Goal: Information Seeking & Learning: Find specific page/section

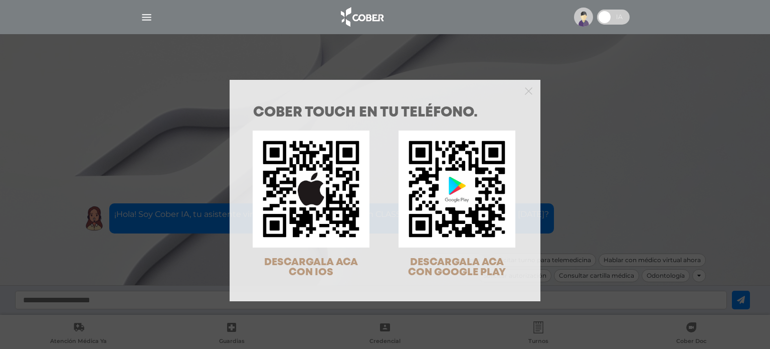
click at [152, 12] on div "COBER TOUCH en tu teléfono. DESCARGALA ACA CON IOS DESCARGALA ACA CON GOOGLE PL…" at bounding box center [385, 174] width 770 height 349
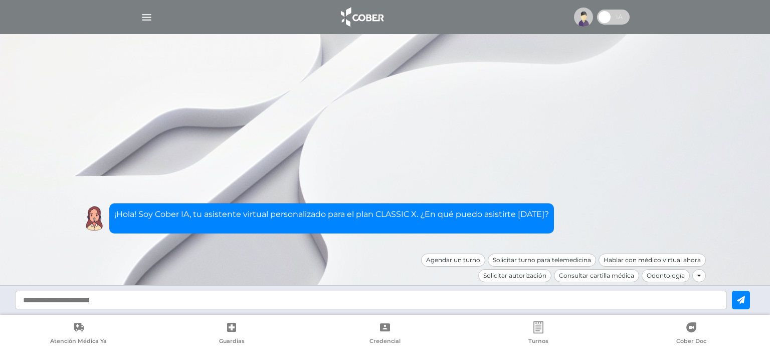
click at [147, 18] on img "button" at bounding box center [146, 17] width 13 height 13
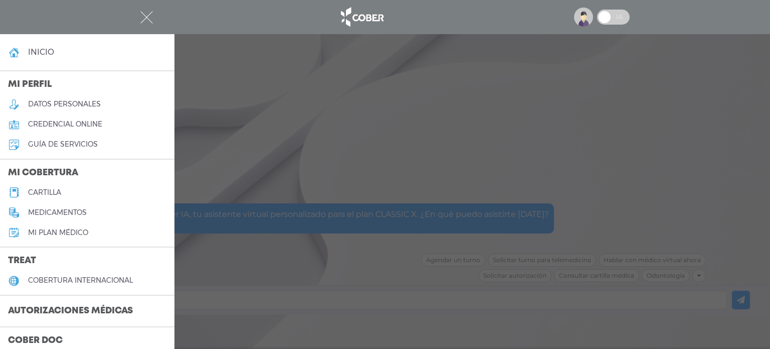
click at [49, 188] on h5 "cartilla" at bounding box center [44, 192] width 33 height 9
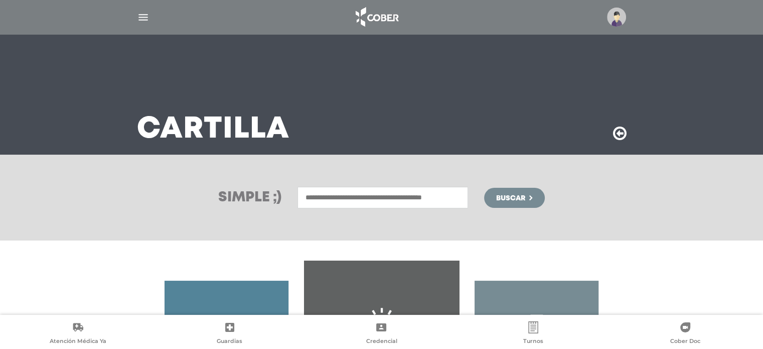
click at [370, 195] on input "text" at bounding box center [382, 198] width 171 height 22
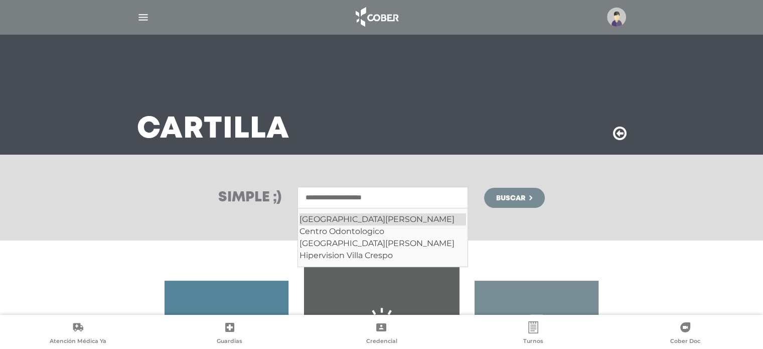
click at [354, 218] on div "Villa Crespo" at bounding box center [382, 219] width 167 height 12
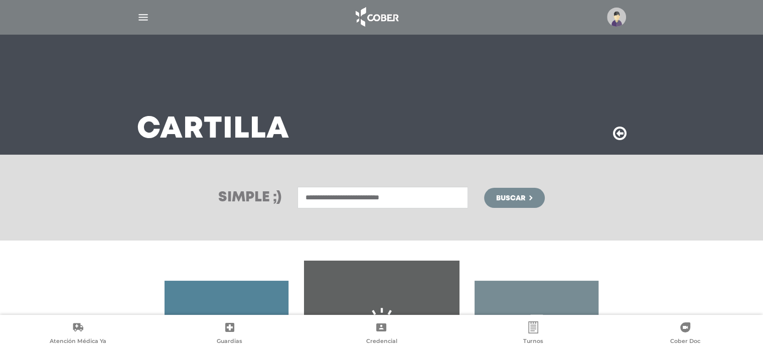
type input "**********"
click at [502, 197] on span "Buscar" at bounding box center [510, 198] width 29 height 7
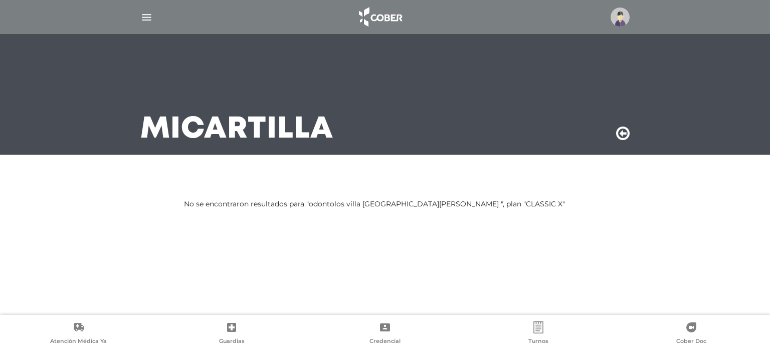
click at [339, 206] on div "No se encontraron resultados para "odontolos villa [GEOGRAPHIC_DATA][PERSON_NAM…" at bounding box center [385, 204] width 402 height 11
click at [148, 19] on img "button" at bounding box center [146, 17] width 13 height 13
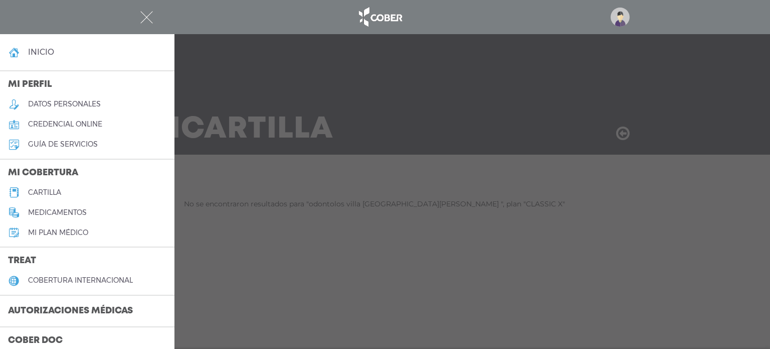
drag, startPoint x: 287, startPoint y: 162, endPoint x: 291, endPoint y: 174, distance: 13.2
click at [287, 162] on div at bounding box center [385, 174] width 770 height 349
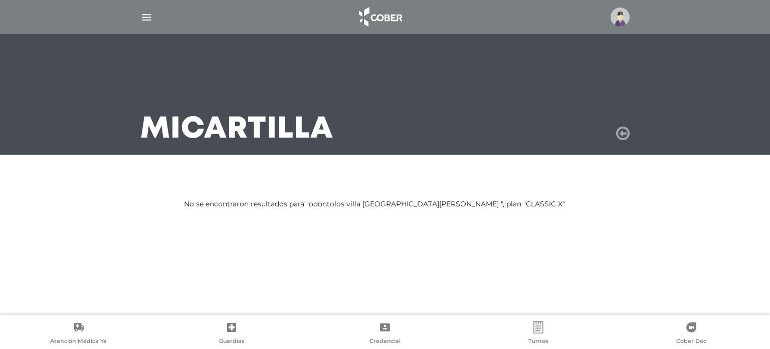
drag, startPoint x: 627, startPoint y: 138, endPoint x: 624, endPoint y: 131, distance: 7.4
click at [627, 137] on icon at bounding box center [623, 133] width 14 height 16
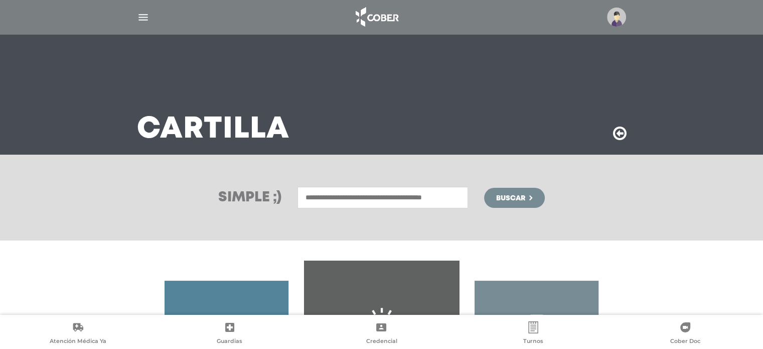
click at [335, 198] on input "text" at bounding box center [382, 198] width 171 height 22
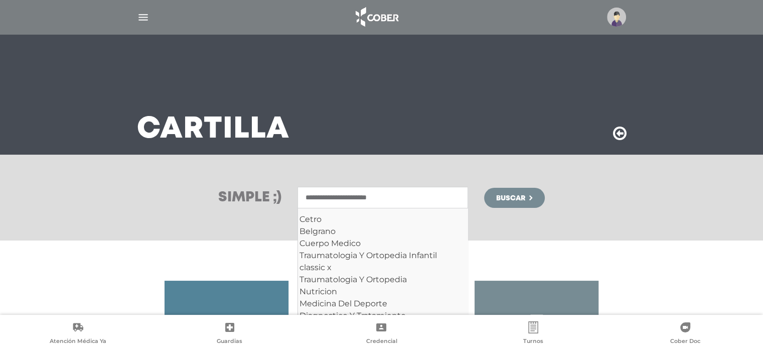
type input "**********"
click at [484, 188] on button "Buscar" at bounding box center [514, 198] width 60 height 20
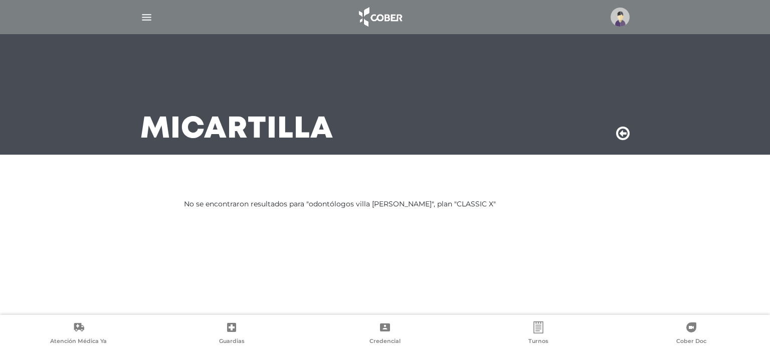
click at [145, 12] on img "button" at bounding box center [146, 17] width 13 height 13
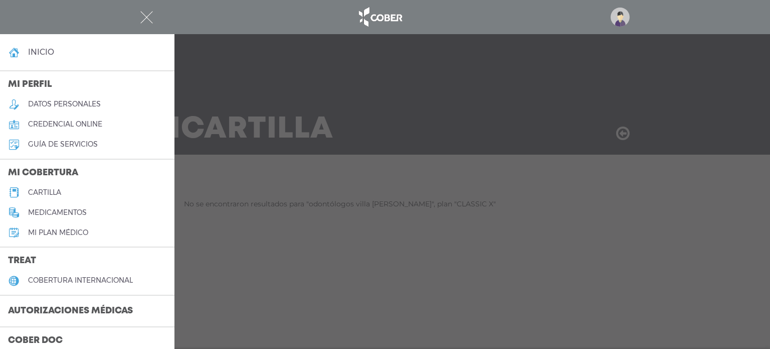
click at [52, 191] on h5 "cartilla" at bounding box center [44, 192] width 33 height 9
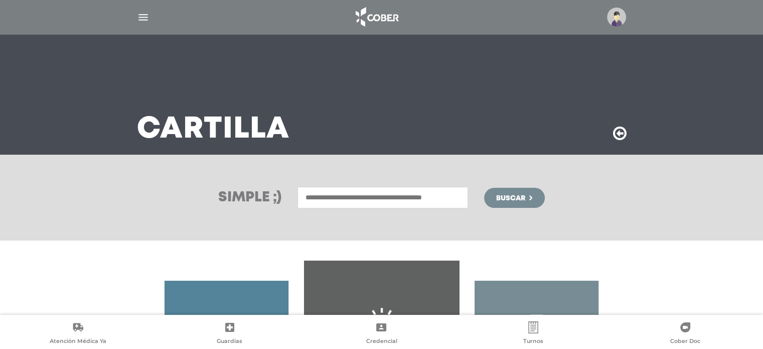
click at [375, 194] on input "text" at bounding box center [382, 198] width 171 height 22
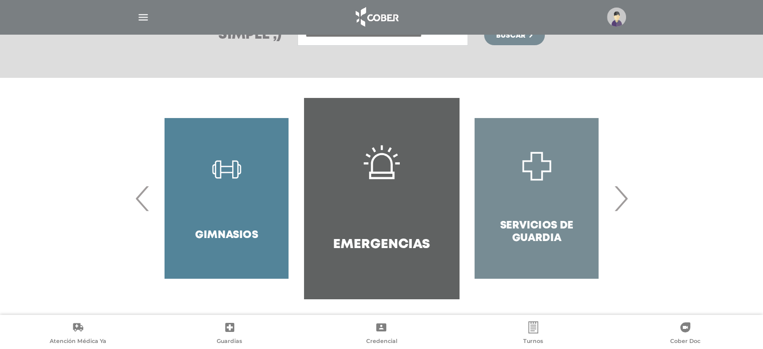
scroll to position [166, 0]
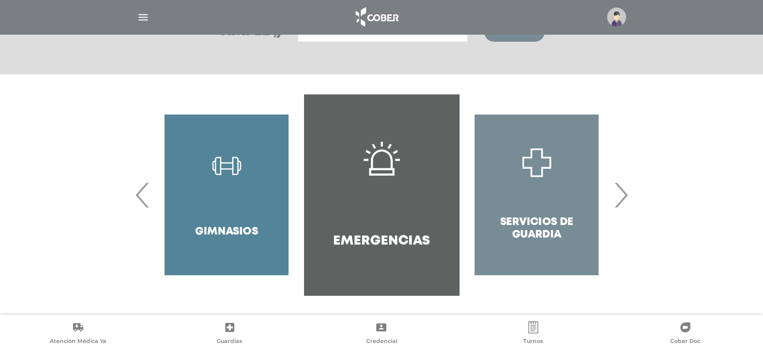
click at [622, 197] on span "›" at bounding box center [621, 195] width 20 height 54
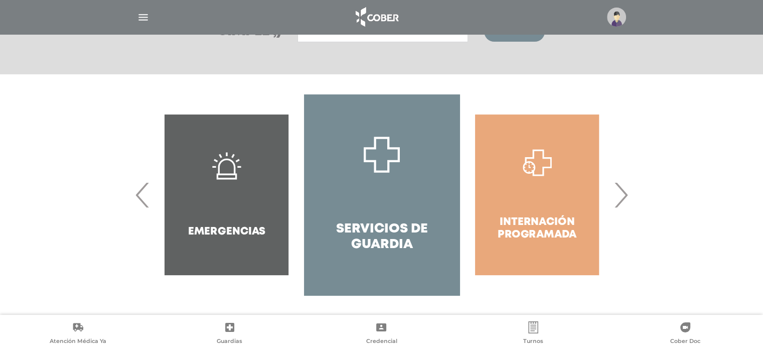
click at [141, 195] on span "‹" at bounding box center [143, 195] width 20 height 54
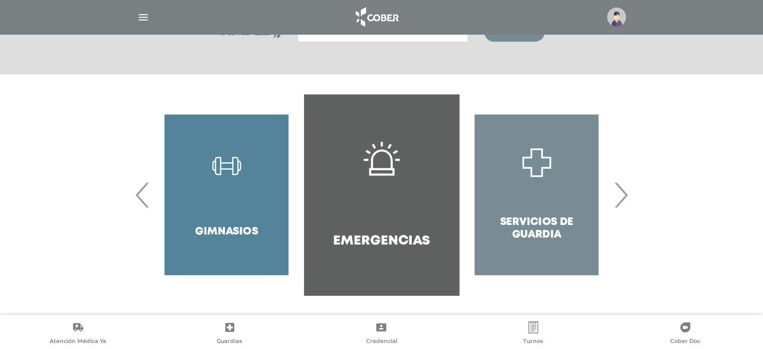
click at [140, 197] on span "‹" at bounding box center [143, 195] width 20 height 54
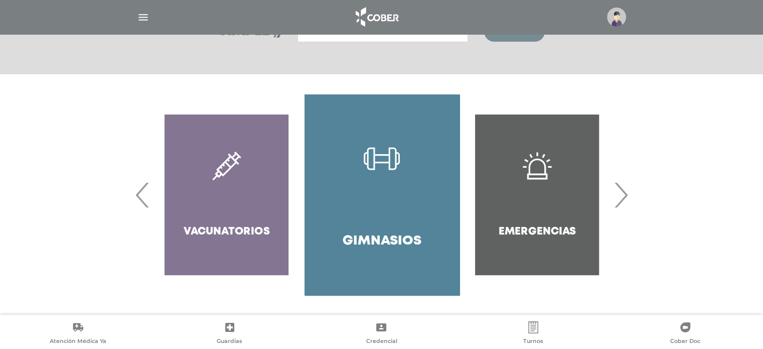
click at [383, 189] on link "Gimnasios" at bounding box center [381, 194] width 155 height 201
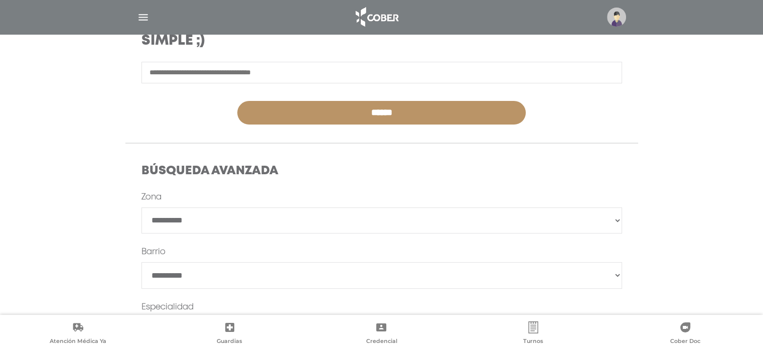
scroll to position [201, 0]
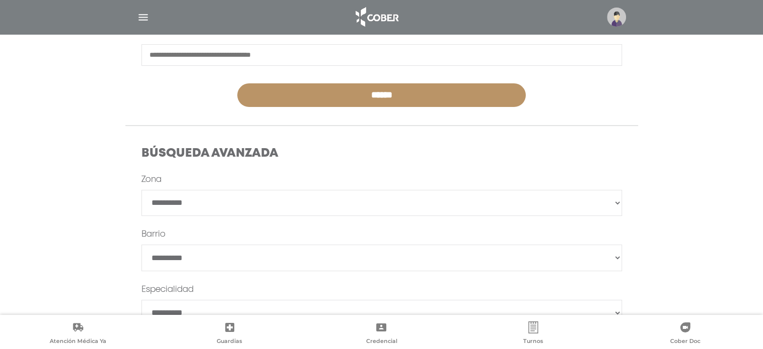
click at [221, 203] on select "**********" at bounding box center [381, 203] width 481 height 26
click at [220, 203] on select "**********" at bounding box center [381, 203] width 481 height 26
click at [208, 207] on select "**********" at bounding box center [381, 203] width 481 height 26
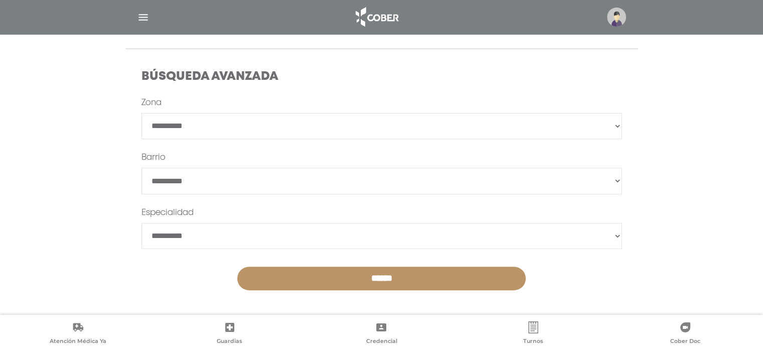
scroll to position [278, 0]
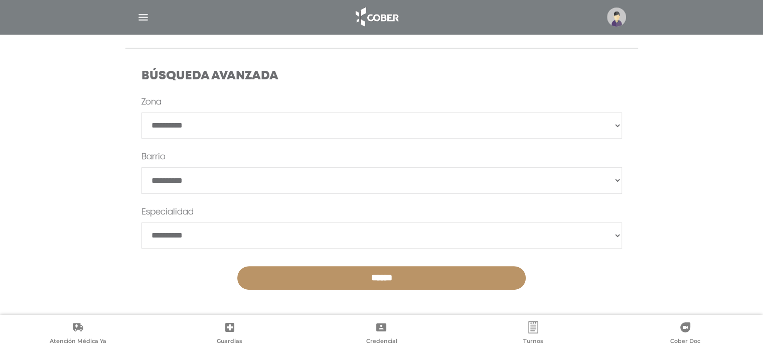
click at [400, 268] on input "******" at bounding box center [381, 278] width 288 height 24
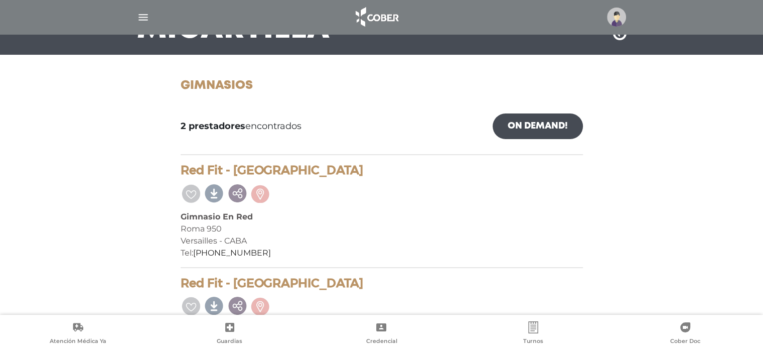
scroll to position [100, 0]
drag, startPoint x: 388, startPoint y: 255, endPoint x: 327, endPoint y: 239, distance: 63.3
click at [327, 239] on div "Versailles - CABA" at bounding box center [382, 240] width 402 height 12
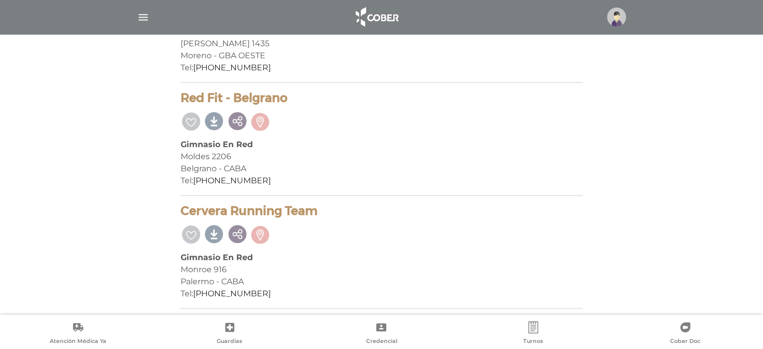
scroll to position [0, 0]
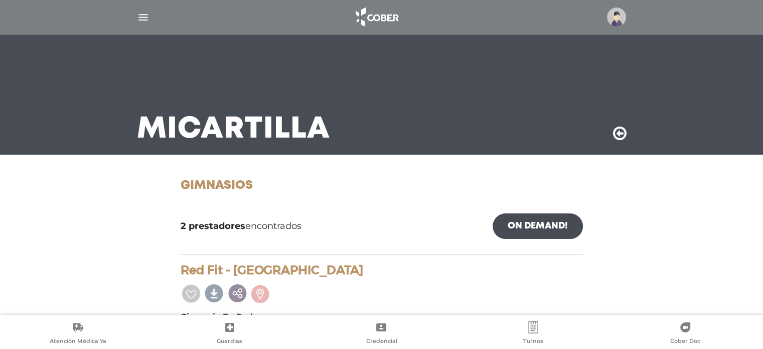
click at [618, 142] on div "Mi Cartilla" at bounding box center [382, 94] width 514 height 120
click at [619, 137] on icon at bounding box center [620, 133] width 14 height 16
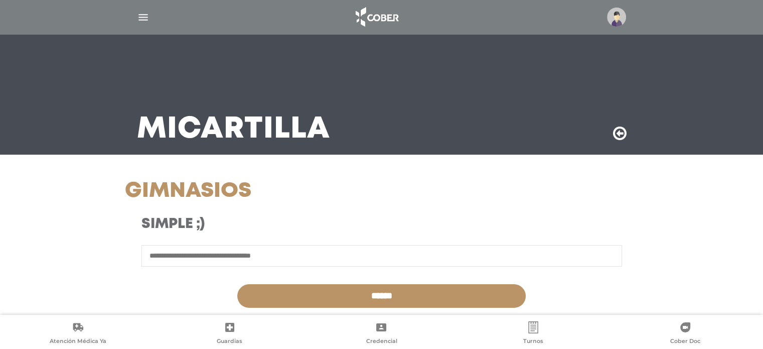
click at [355, 254] on input "text" at bounding box center [381, 256] width 481 height 22
type input "**********"
click at [237, 284] on input "******" at bounding box center [381, 296] width 288 height 24
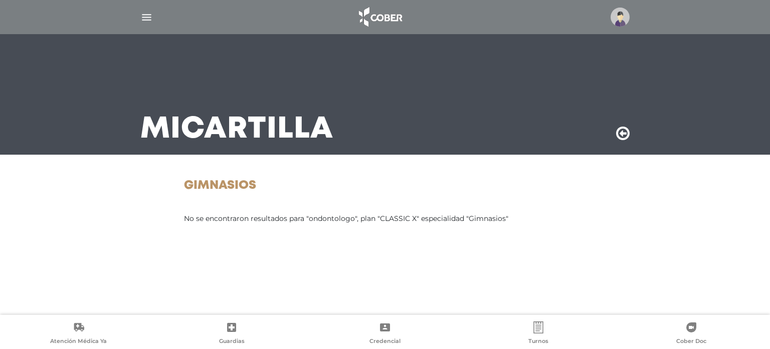
click at [624, 133] on icon at bounding box center [623, 133] width 14 height 16
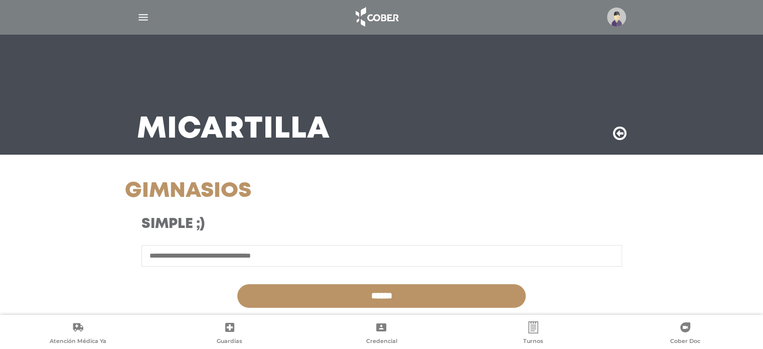
click at [610, 134] on div "Mi Cartilla" at bounding box center [382, 94] width 514 height 120
click at [613, 134] on icon at bounding box center [620, 133] width 14 height 16
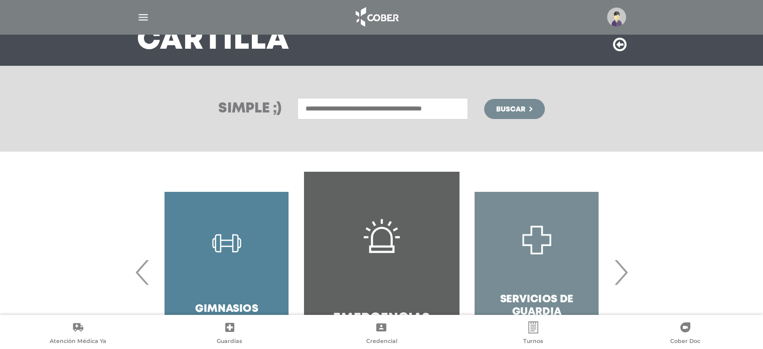
scroll to position [166, 0]
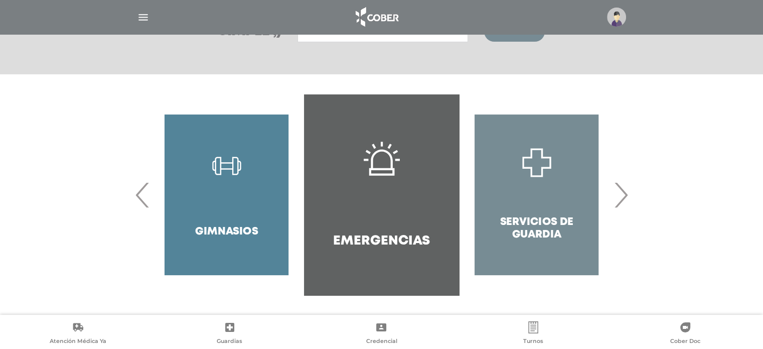
click at [626, 193] on span "›" at bounding box center [621, 195] width 20 height 54
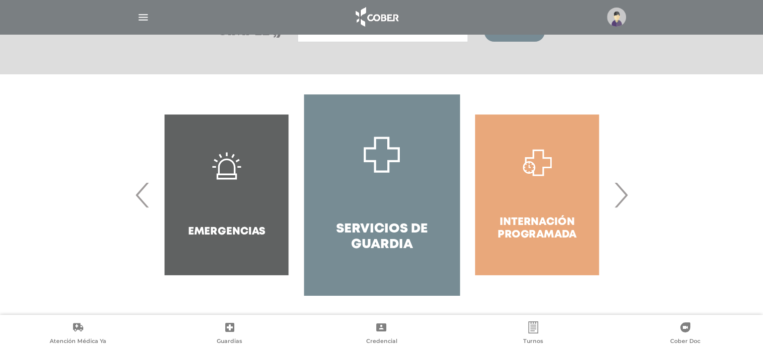
click at [626, 193] on span "›" at bounding box center [621, 195] width 20 height 54
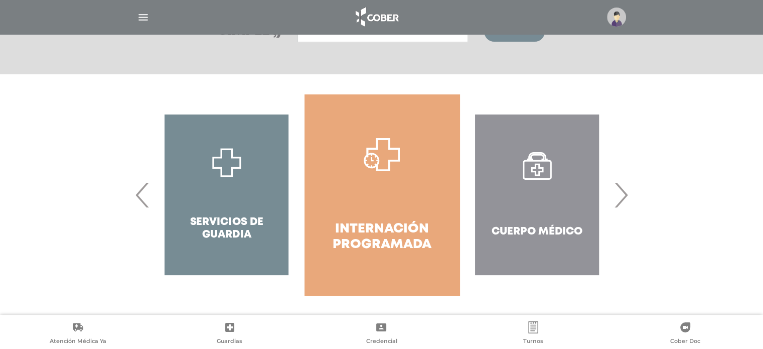
click at [614, 196] on div "Cuerpo Médico" at bounding box center [536, 194] width 155 height 201
click at [505, 177] on div "Cuerpo Médico" at bounding box center [536, 194] width 155 height 201
click at [537, 174] on div "Cuerpo Médico" at bounding box center [536, 194] width 155 height 201
click at [541, 214] on div "Cuerpo Médico" at bounding box center [536, 194] width 155 height 201
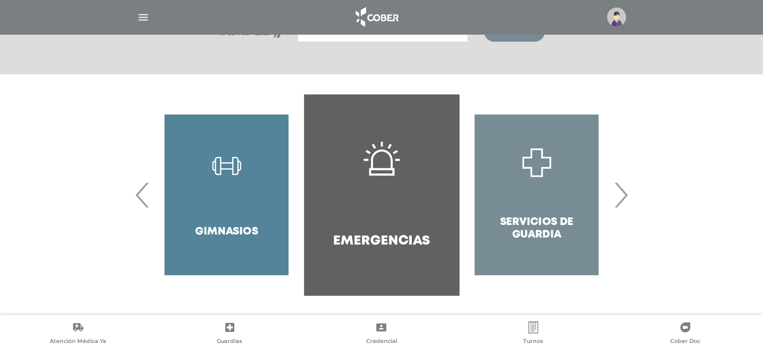
click at [614, 194] on span "›" at bounding box center [621, 195] width 20 height 54
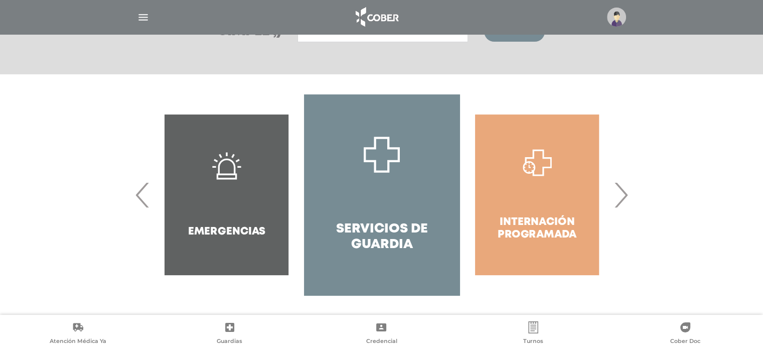
click at [614, 194] on span "›" at bounding box center [621, 195] width 20 height 54
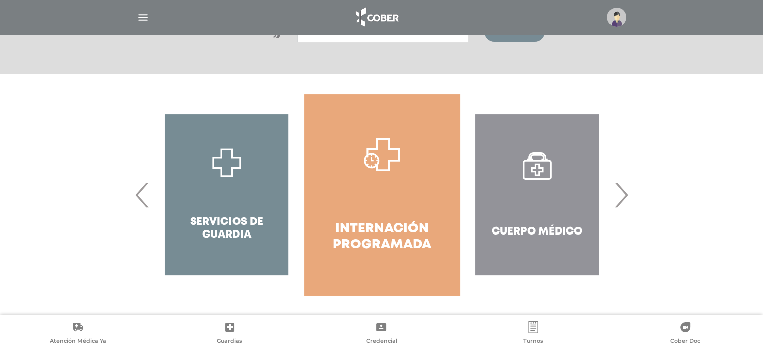
click at [395, 187] on link "Internación Programada" at bounding box center [381, 194] width 155 height 201
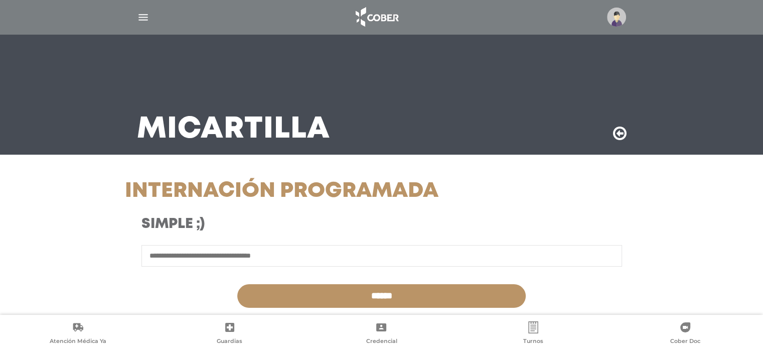
click at [620, 134] on icon at bounding box center [620, 133] width 14 height 16
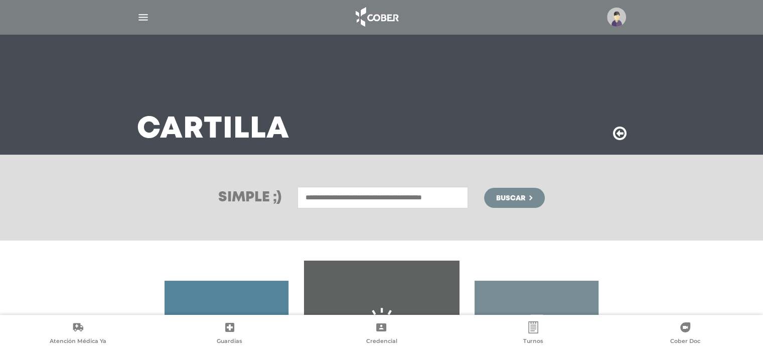
scroll to position [150, 0]
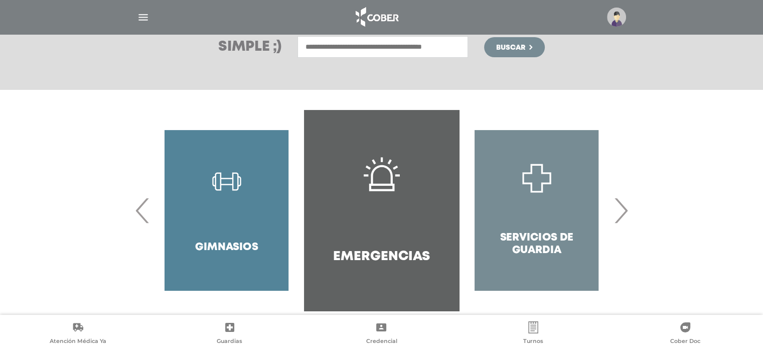
click at [625, 207] on span "›" at bounding box center [621, 210] width 20 height 54
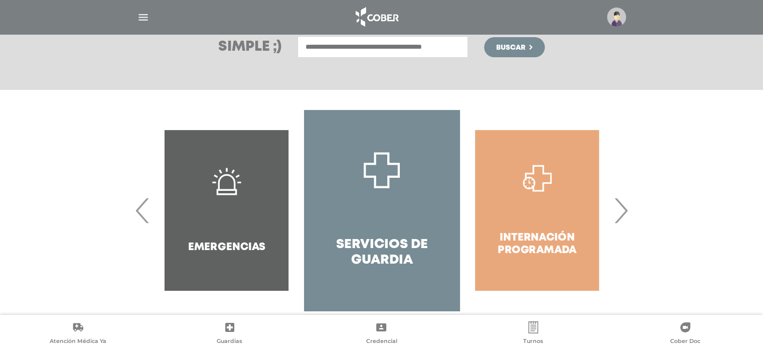
click at [625, 207] on span "›" at bounding box center [621, 210] width 20 height 54
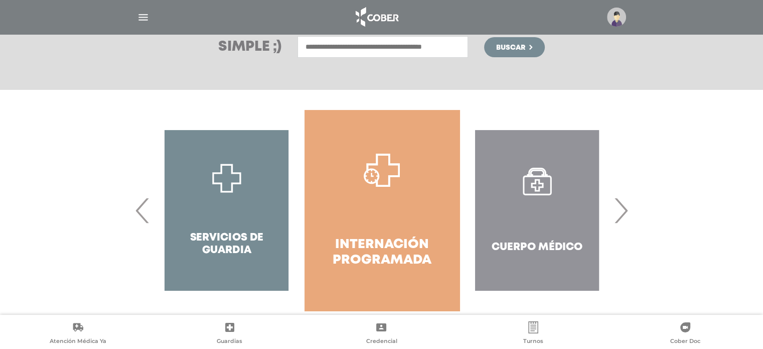
click at [625, 207] on span "›" at bounding box center [621, 210] width 20 height 54
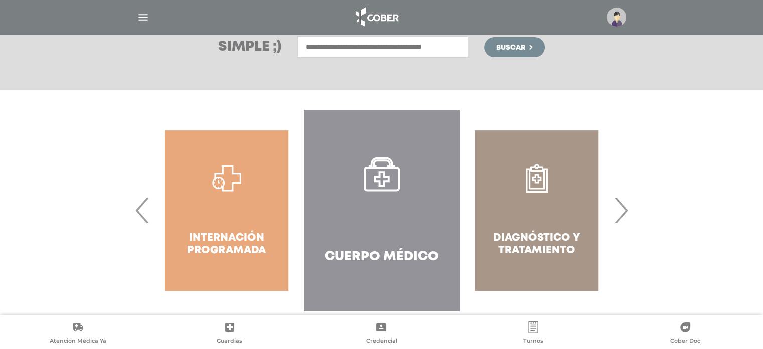
click at [625, 207] on span "›" at bounding box center [621, 210] width 20 height 54
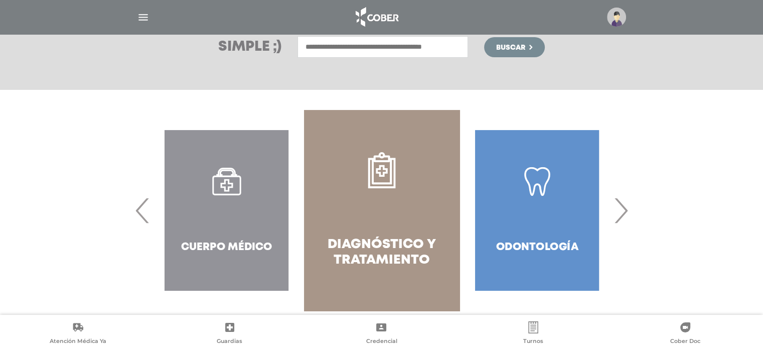
click at [142, 206] on span "‹" at bounding box center [143, 210] width 20 height 54
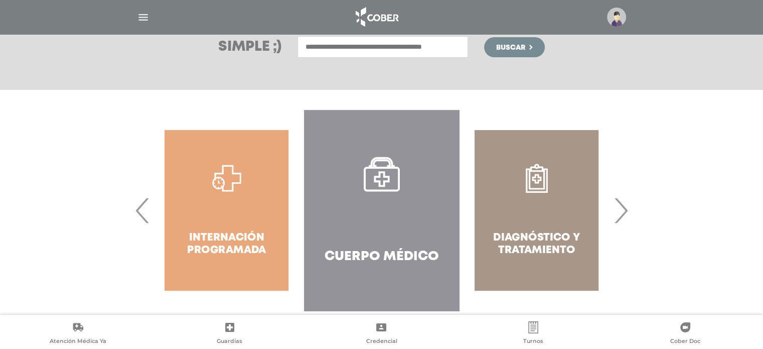
click at [622, 201] on span "›" at bounding box center [621, 210] width 20 height 54
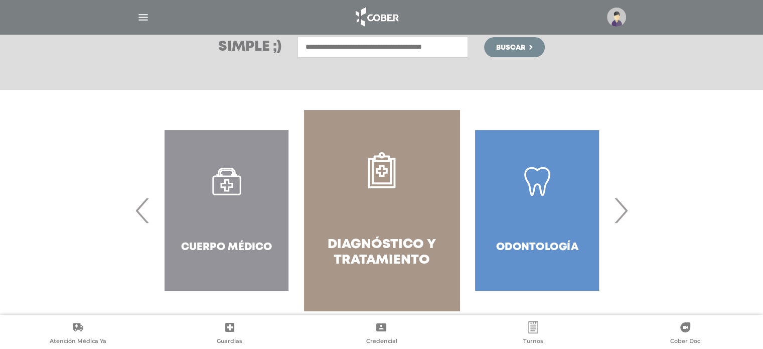
click at [621, 202] on span "›" at bounding box center [621, 210] width 20 height 54
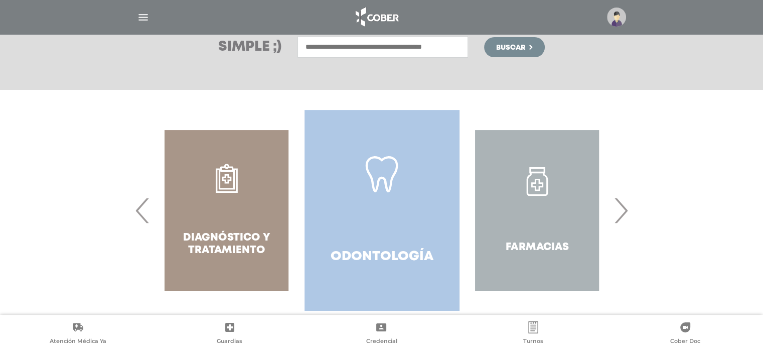
click at [390, 204] on link "Odontología" at bounding box center [381, 210] width 155 height 201
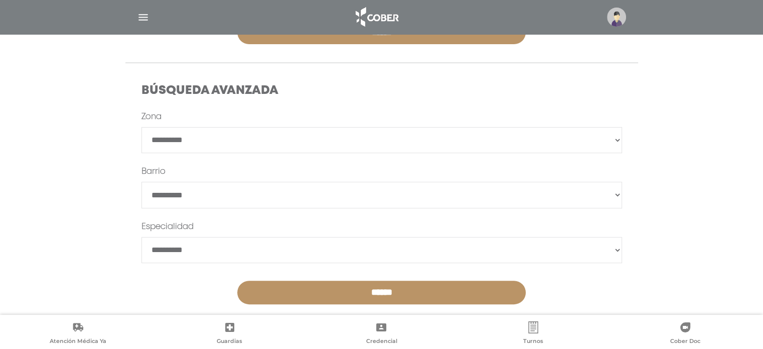
scroll to position [278, 0]
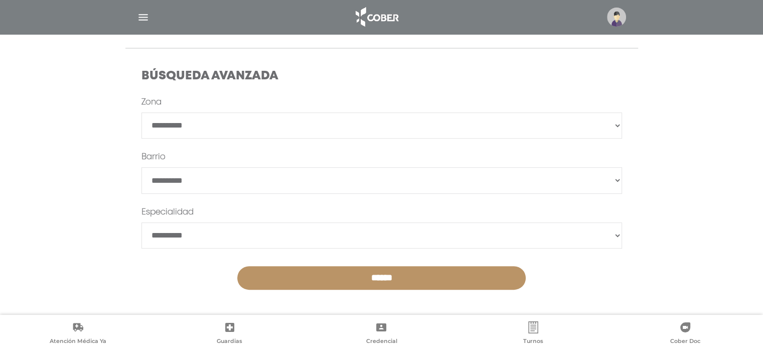
click at [209, 129] on select "**********" at bounding box center [381, 125] width 481 height 26
select select "****"
click at [141, 112] on select "**********" at bounding box center [381, 125] width 481 height 26
click at [234, 236] on select "**********" at bounding box center [381, 235] width 481 height 26
click at [233, 236] on select "**********" at bounding box center [381, 235] width 481 height 26
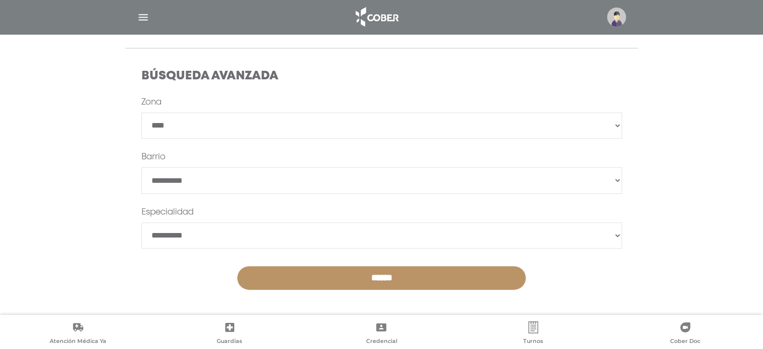
click at [365, 274] on input "******" at bounding box center [381, 278] width 288 height 24
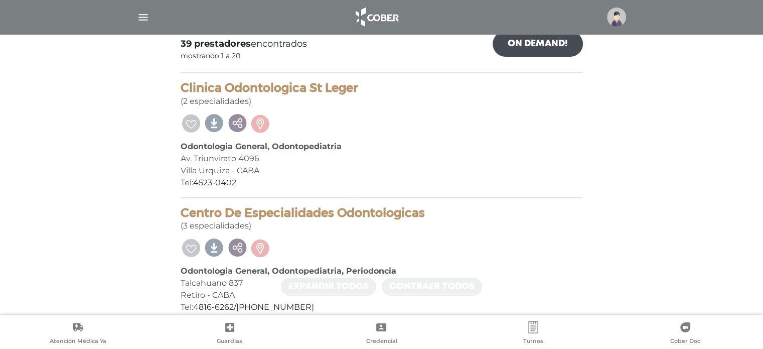
scroll to position [201, 0]
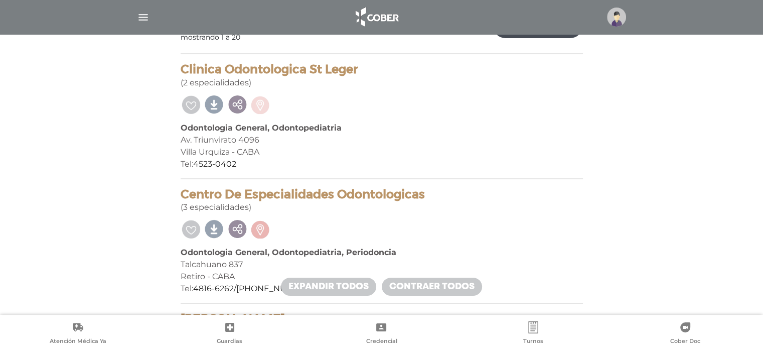
click at [260, 104] on link at bounding box center [260, 103] width 21 height 21
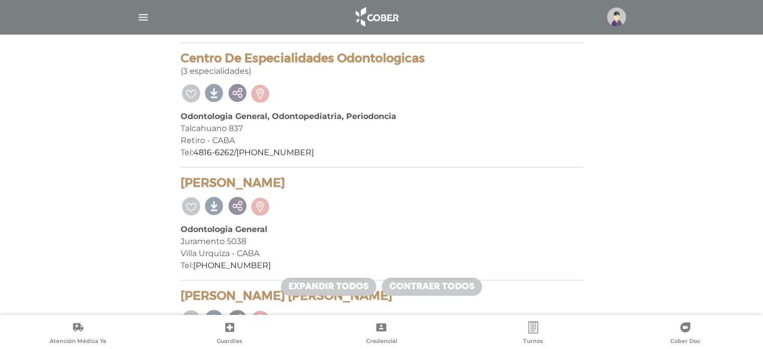
scroll to position [351, 0]
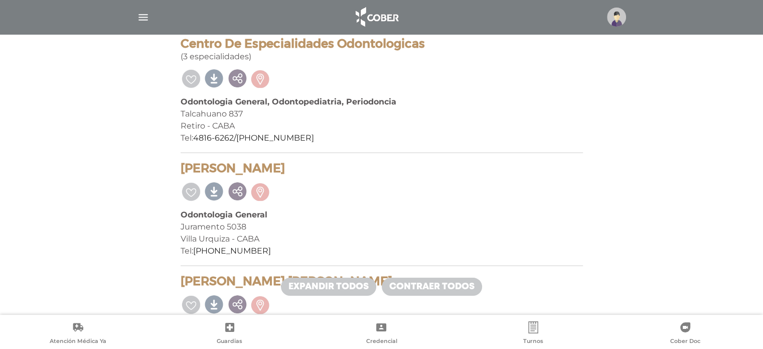
drag, startPoint x: 298, startPoint y: 213, endPoint x: 312, endPoint y: 242, distance: 32.3
click at [312, 242] on div "Villa Urquiza - CABA" at bounding box center [382, 239] width 402 height 12
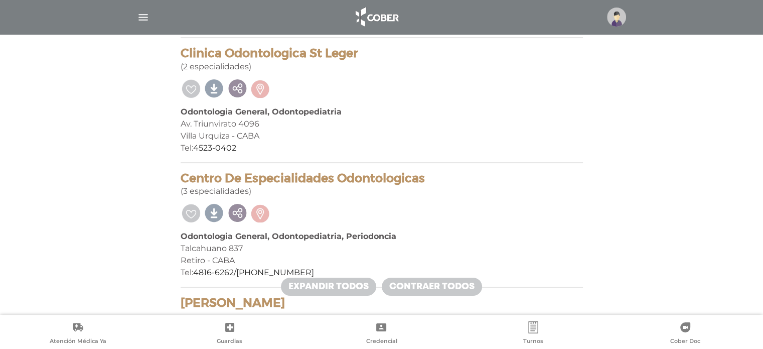
scroll to position [201, 0]
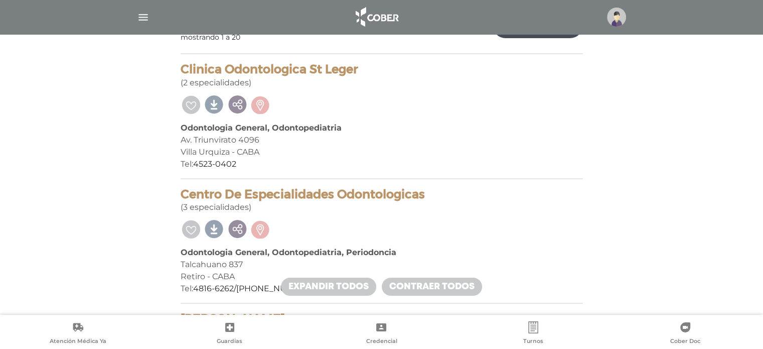
drag, startPoint x: 184, startPoint y: 65, endPoint x: 355, endPoint y: 65, distance: 171.5
click at [355, 65] on h4 "Clinica Odontologica St Leger" at bounding box center [382, 69] width 402 height 15
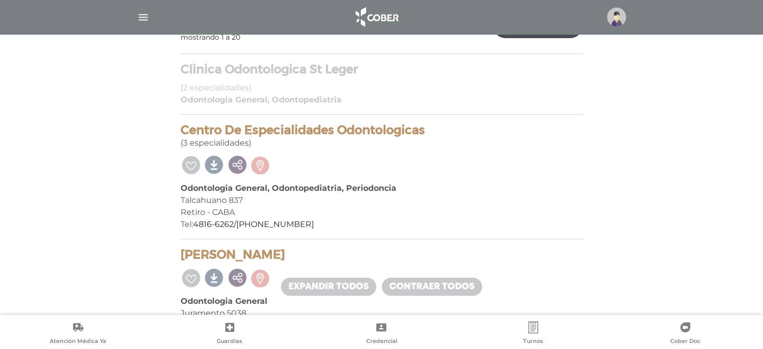
copy h4 "Clinica Odontologica St Lege"
click at [308, 70] on h4 "Clinica Odontologica St Leger" at bounding box center [382, 69] width 402 height 15
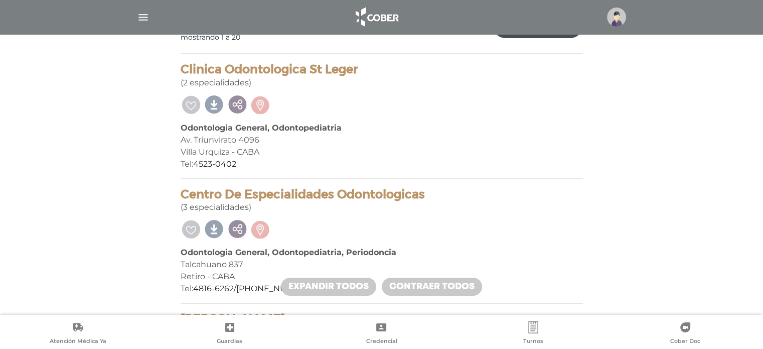
click at [308, 70] on h4 "Clinica Odontologica St Leger" at bounding box center [382, 69] width 402 height 15
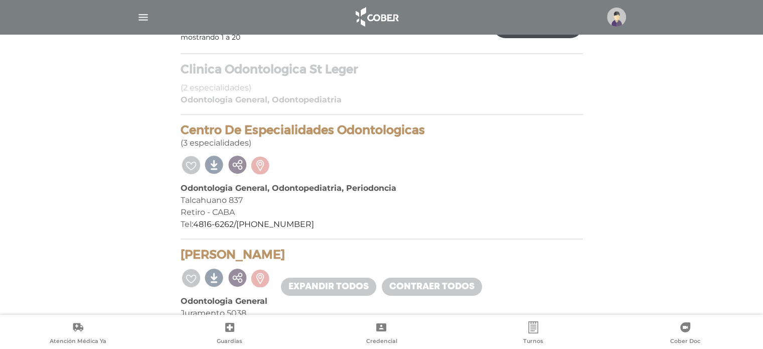
click at [376, 68] on h4 "Clinica Odontologica St Leger" at bounding box center [382, 69] width 402 height 15
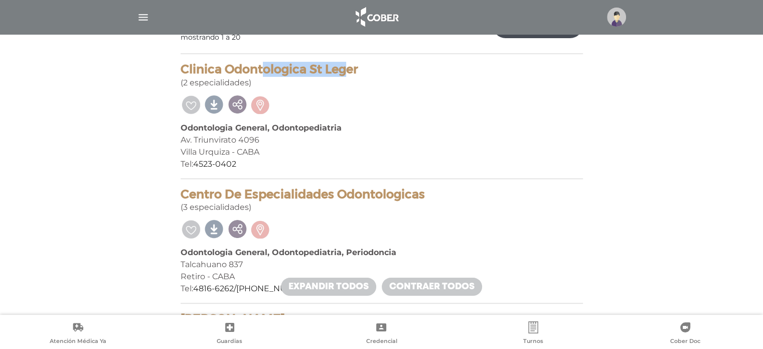
drag, startPoint x: 183, startPoint y: 68, endPoint x: 157, endPoint y: 70, distance: 25.1
drag, startPoint x: 204, startPoint y: 67, endPoint x: 335, endPoint y: 81, distance: 132.2
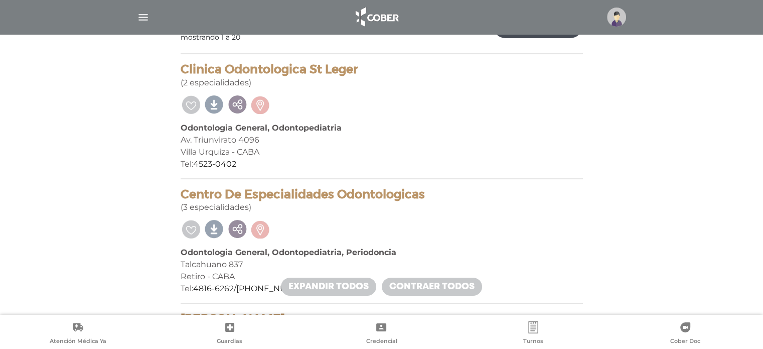
copy h4 "Clinica Odontologica St Leger"
click at [232, 81] on div "Clinica Odontologica St Leger (2 especialidades)" at bounding box center [382, 75] width 402 height 27
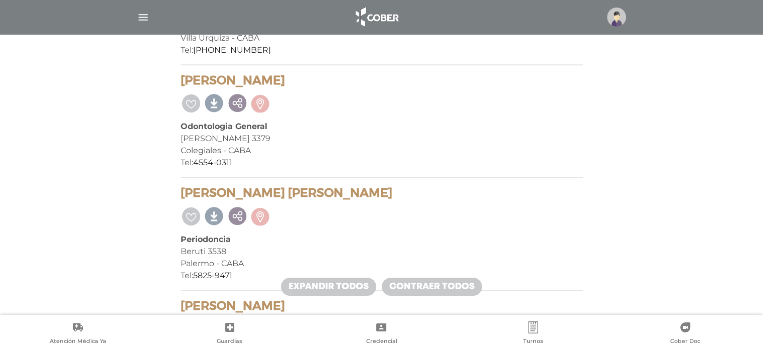
scroll to position [853, 0]
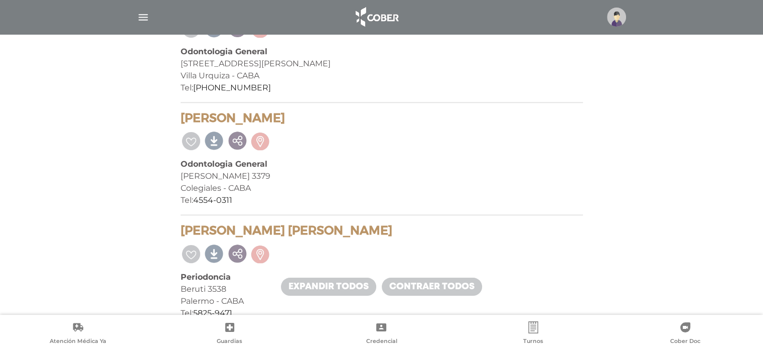
click at [218, 176] on div "[PERSON_NAME] 3379" at bounding box center [382, 176] width 402 height 12
copy div "[PERSON_NAME] 3379"
click at [353, 170] on div "[PERSON_NAME] 3379" at bounding box center [382, 176] width 402 height 12
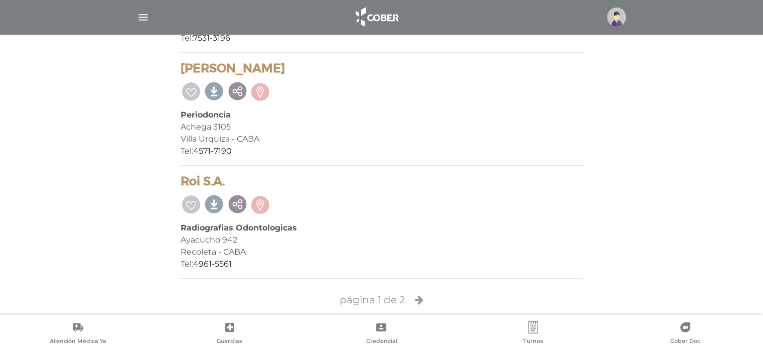
scroll to position [2273, 0]
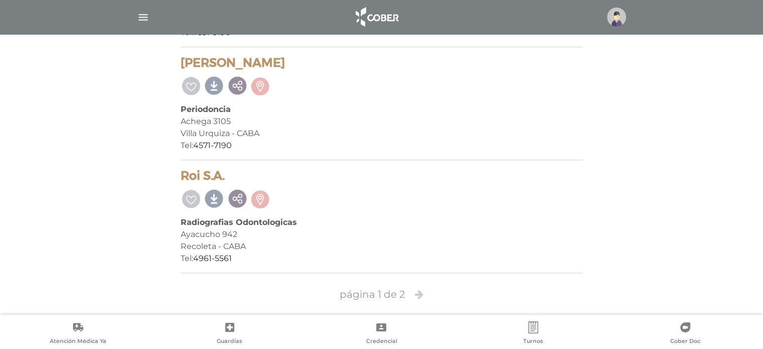
click at [419, 289] on icon at bounding box center [419, 294] width 9 height 10
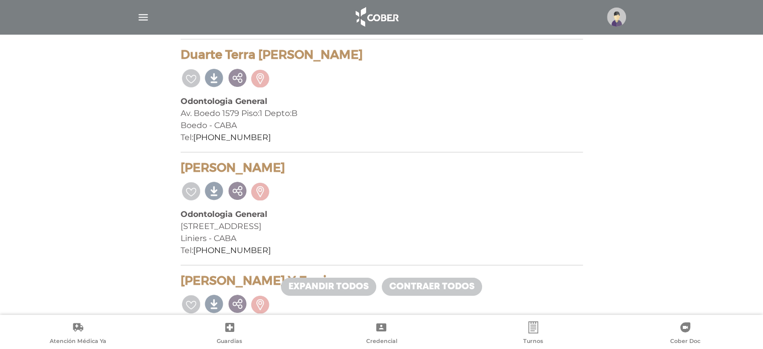
scroll to position [401, 0]
